Goal: Task Accomplishment & Management: Manage account settings

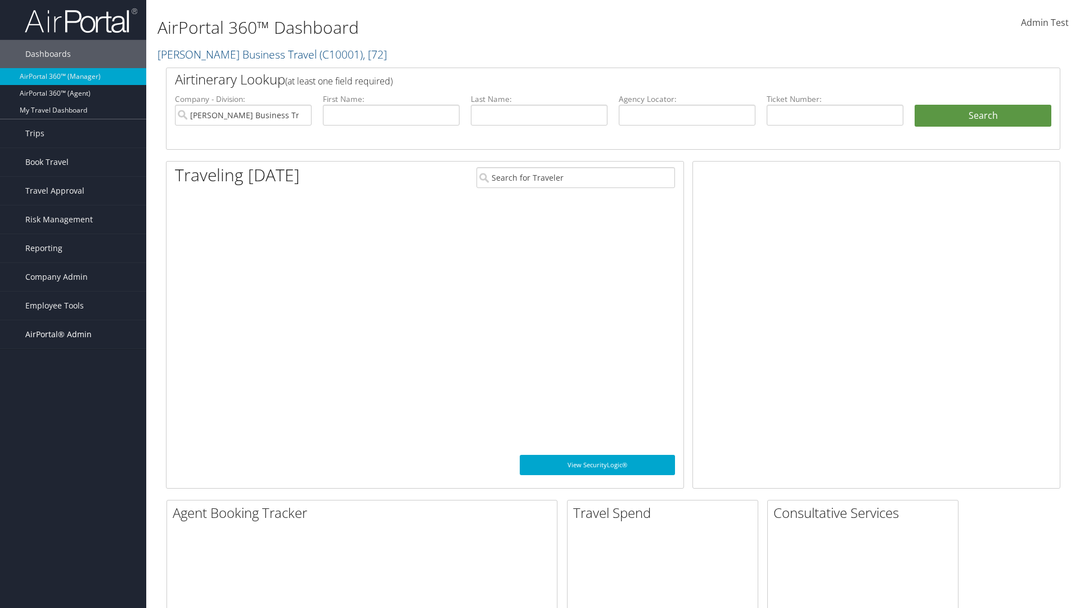
click at [73, 334] on span "AirPortal® Admin" at bounding box center [58, 334] width 66 height 28
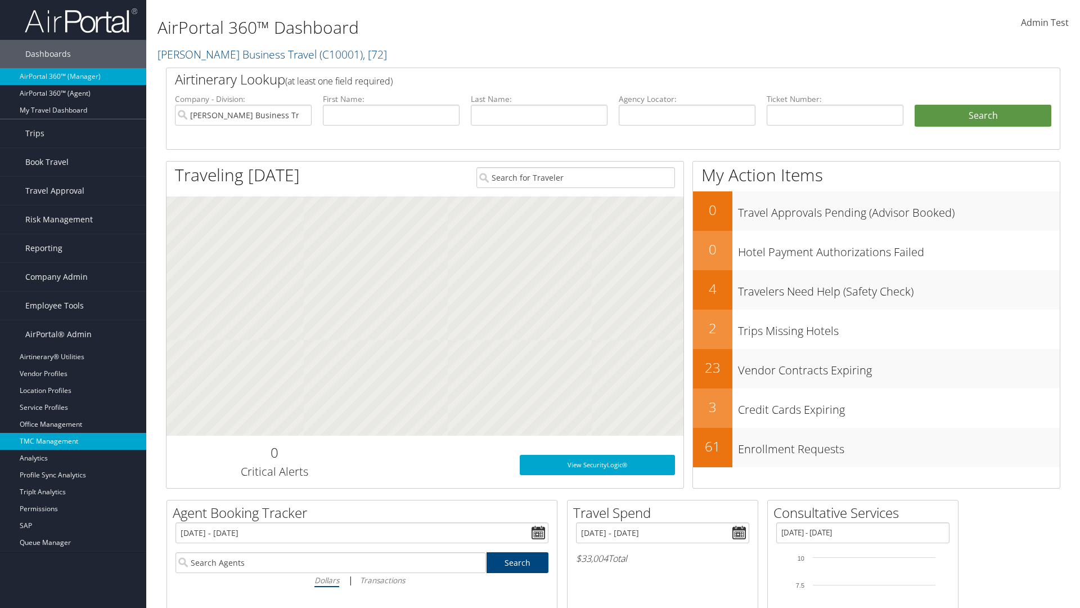
click at [73, 441] on link "TMC Management" at bounding box center [73, 441] width 146 height 17
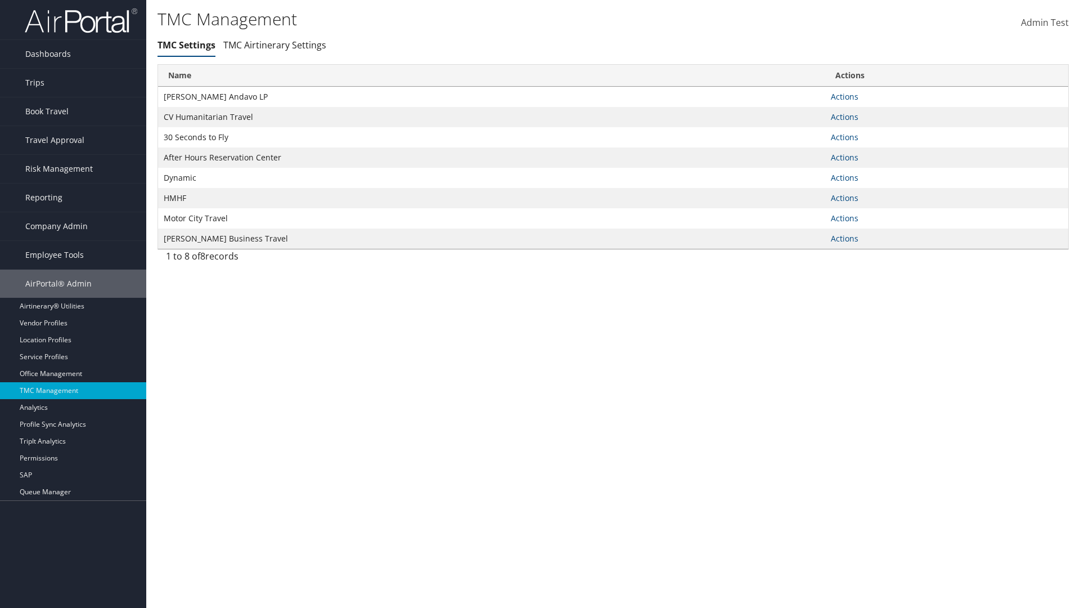
click at [844, 96] on link "Actions" at bounding box center [845, 96] width 28 height 11
click at [0, 0] on link "Update TMC settings" at bounding box center [0, 0] width 0 height 0
select select "183"
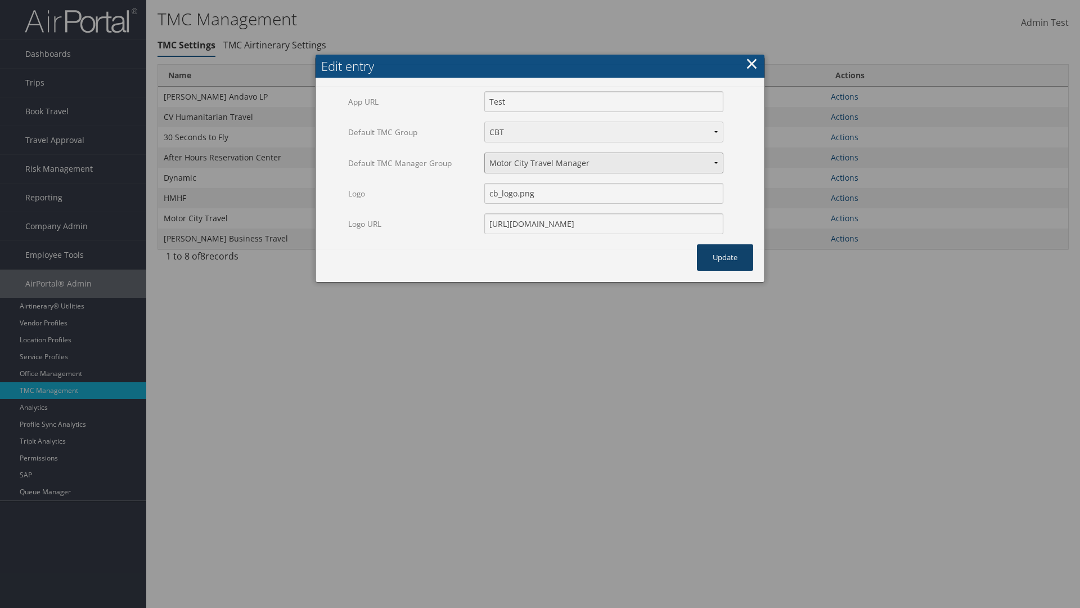
click at [604, 152] on select "Travel Manager HMHF Travel Manager Motor City Travel Manager" at bounding box center [603, 162] width 239 height 21
select select "113"
click at [725, 244] on button "Update" at bounding box center [725, 257] width 56 height 26
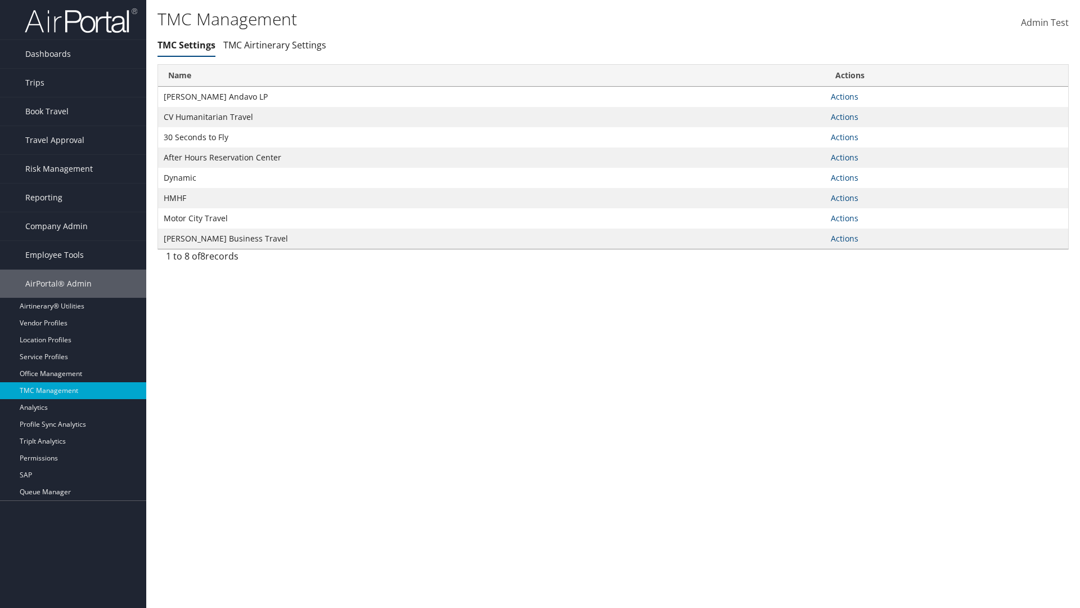
click at [844, 96] on link "Actions" at bounding box center [845, 96] width 28 height 11
click at [0, 0] on link "Update TMC settings" at bounding box center [0, 0] width 0 height 0
select select "183"
select select "113"
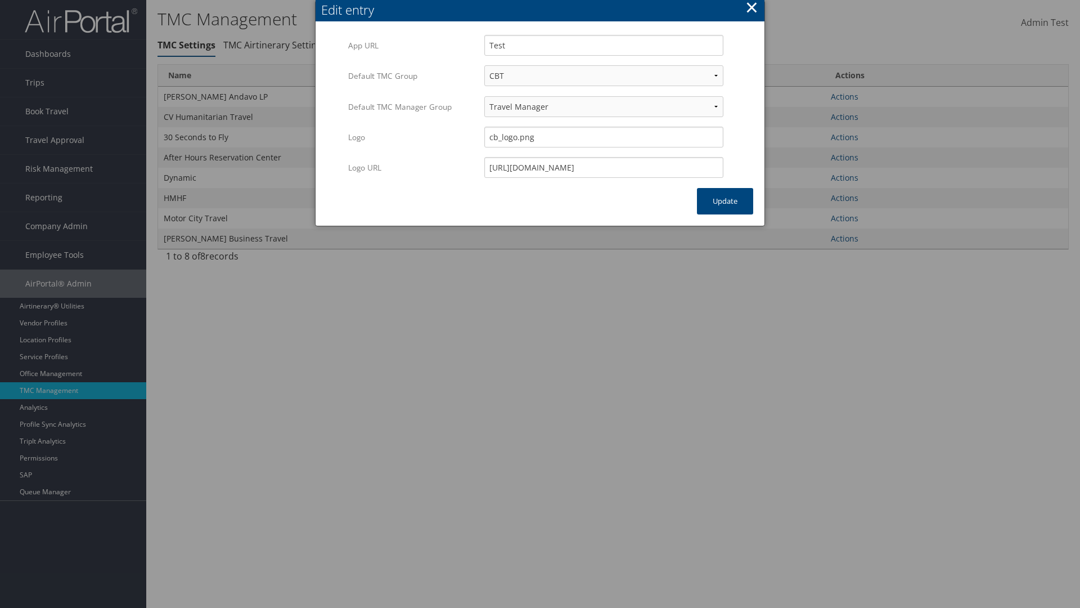
click at [752, 9] on button "×" at bounding box center [751, 7] width 13 height 23
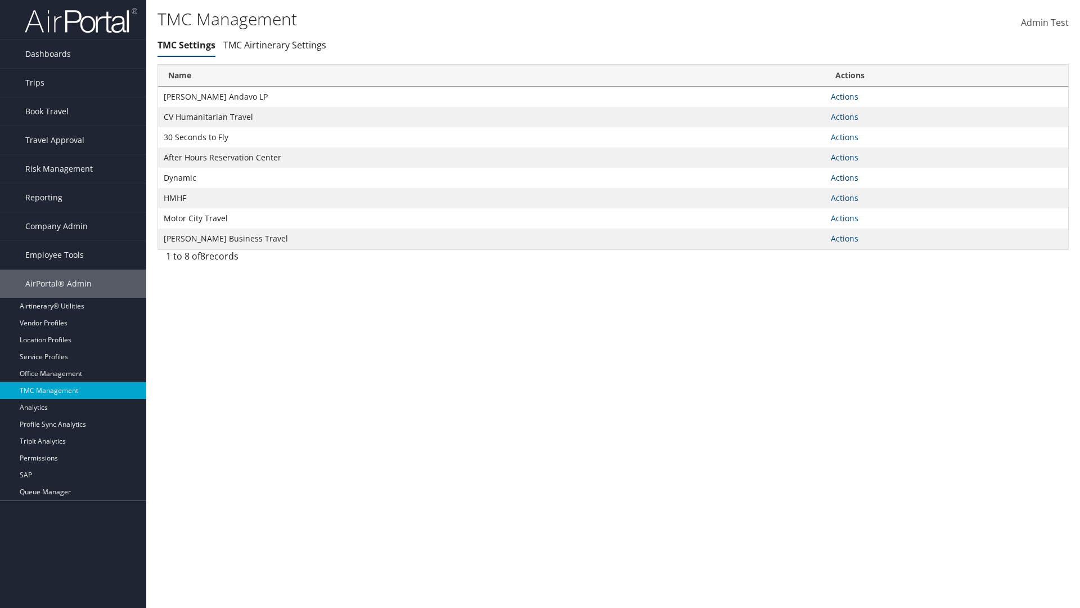
click at [844, 96] on link "Actions" at bounding box center [845, 96] width 28 height 11
click at [0, 0] on link "Update TMC settings" at bounding box center [0, 0] width 0 height 0
select select "183"
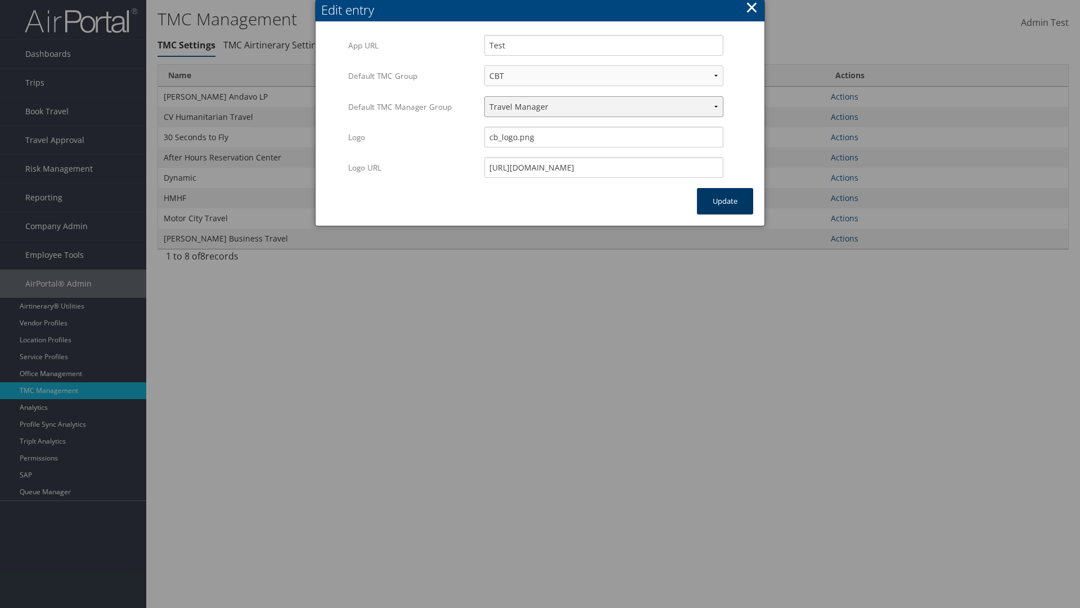
click at [604, 106] on select "Travel Manager HMHF Travel Manager Motor City Travel Manager" at bounding box center [603, 106] width 239 height 21
select select "236"
click at [725, 201] on button "Update" at bounding box center [725, 201] width 56 height 26
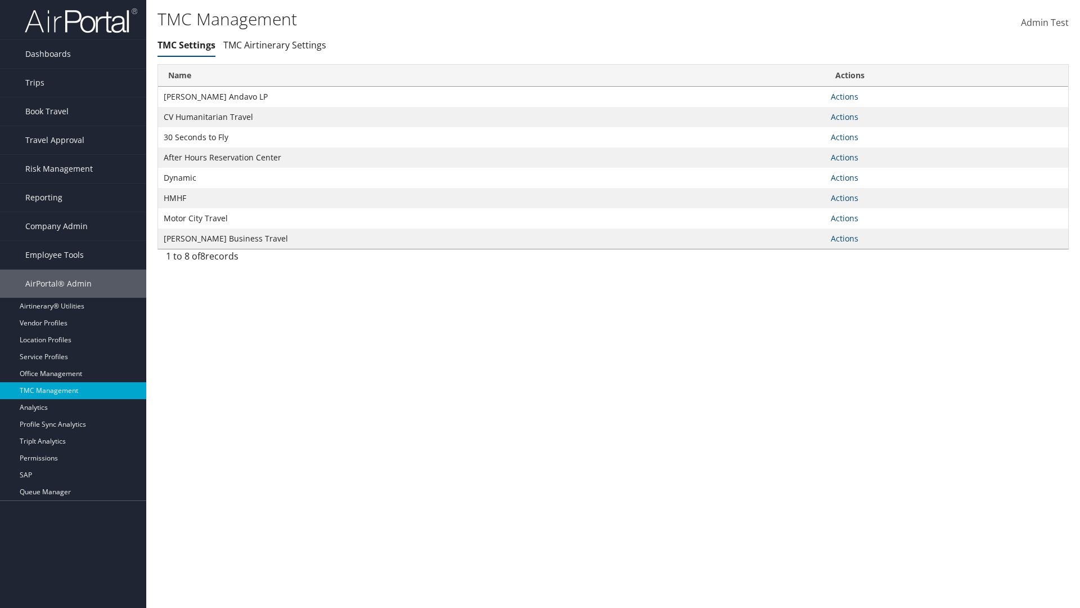
click at [844, 96] on link "Actions" at bounding box center [845, 96] width 28 height 11
click at [0, 0] on link "Update TMC settings" at bounding box center [0, 0] width 0 height 0
select select "183"
select select "236"
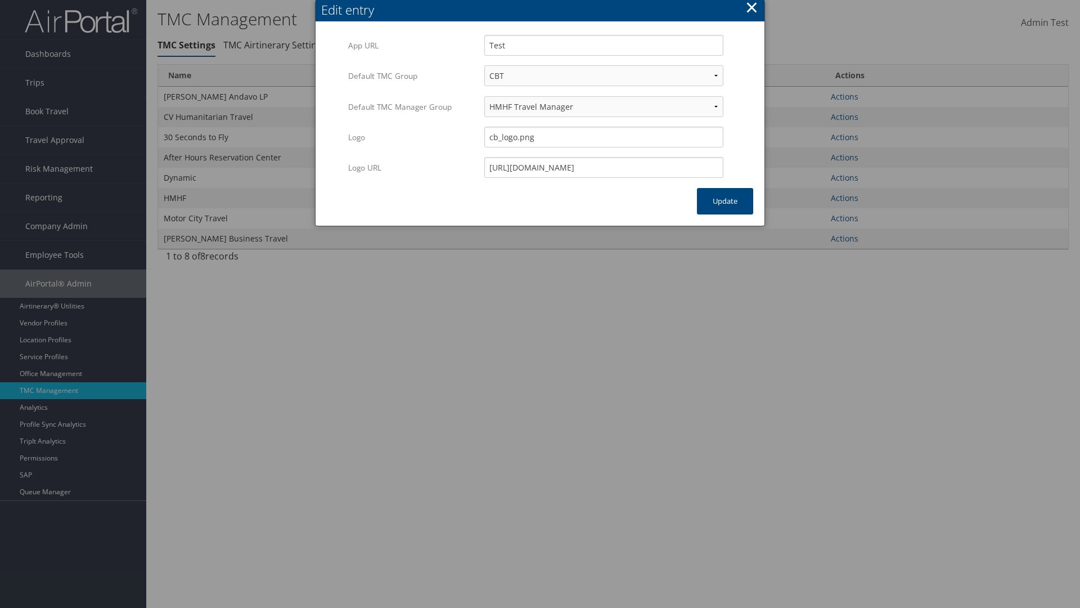
click at [752, 9] on button "×" at bounding box center [751, 7] width 13 height 23
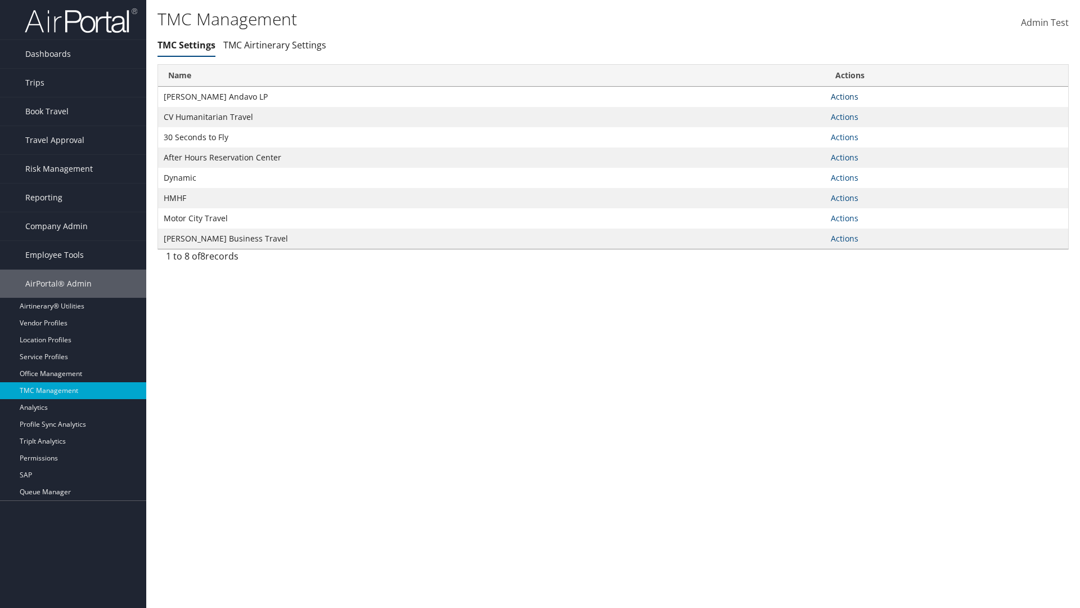
click at [844, 96] on link "Actions" at bounding box center [845, 96] width 28 height 11
click at [808, 113] on link "Update TMC settings" at bounding box center [808, 113] width 93 height 19
select select "183"
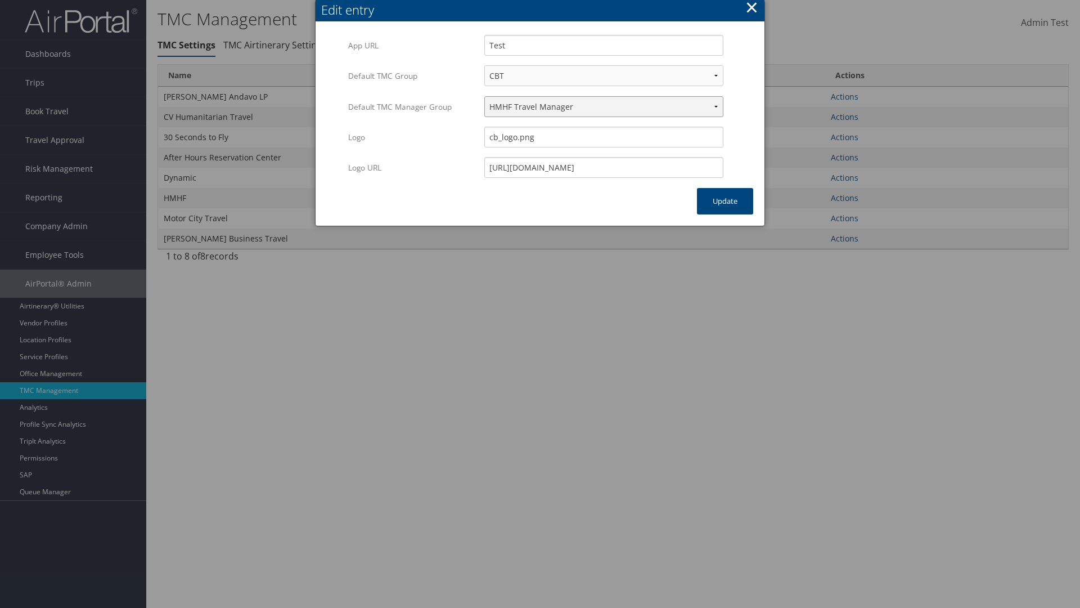
click at [604, 106] on select "Travel Manager HMHF Travel Manager Motor City Travel Manager" at bounding box center [603, 106] width 239 height 21
select select "240"
click at [725, 201] on button "Update" at bounding box center [725, 201] width 56 height 26
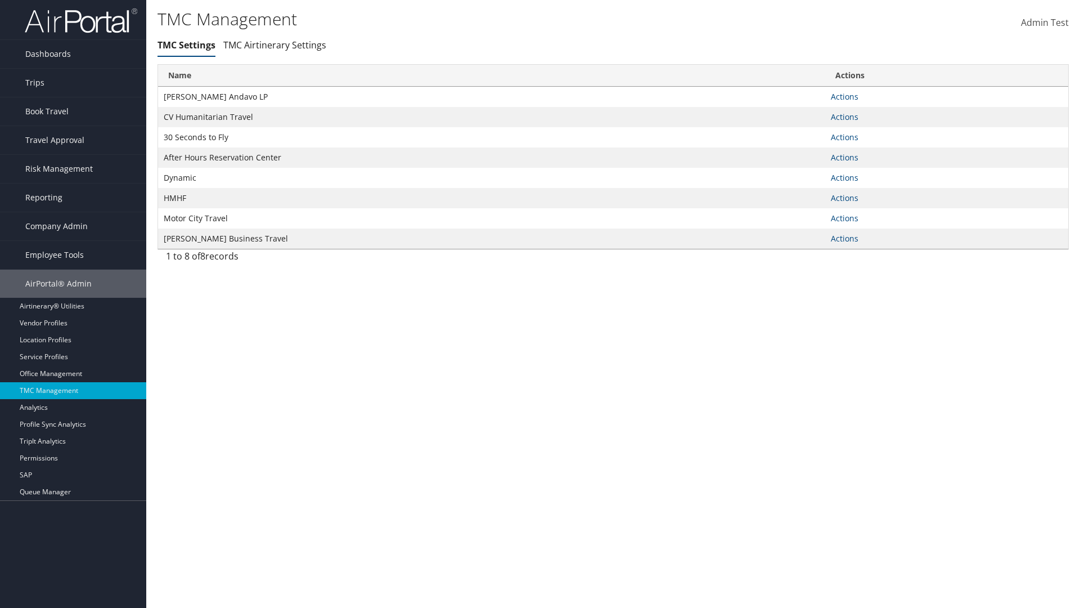
click at [844, 96] on link "Actions" at bounding box center [845, 96] width 28 height 11
click at [0, 0] on link "Update TMC settings" at bounding box center [0, 0] width 0 height 0
select select "183"
select select "240"
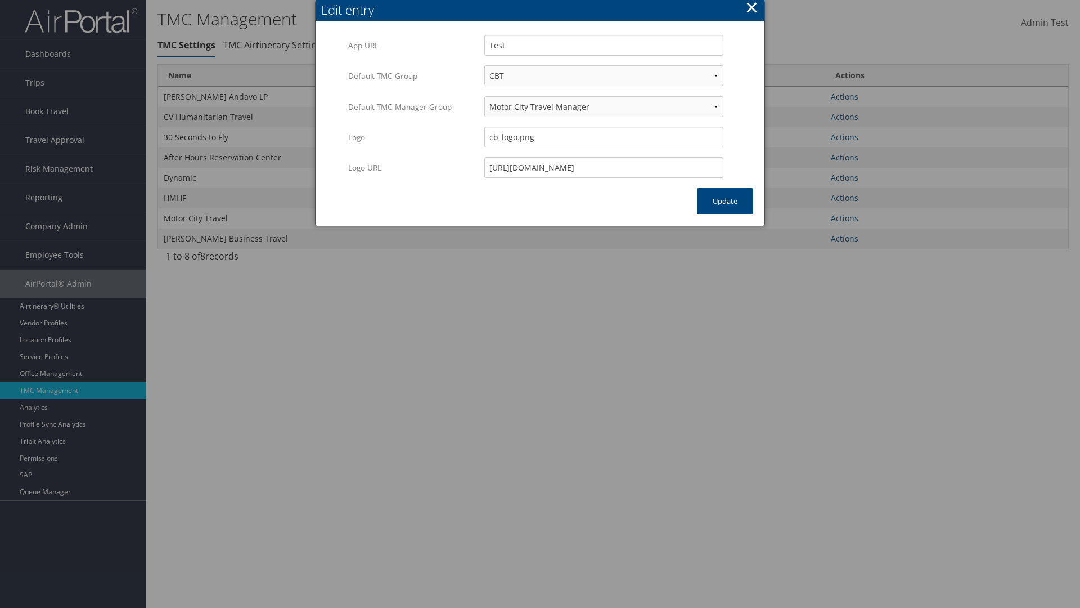
click at [752, 9] on button "×" at bounding box center [751, 7] width 13 height 23
